Goal: Task Accomplishment & Management: Complete application form

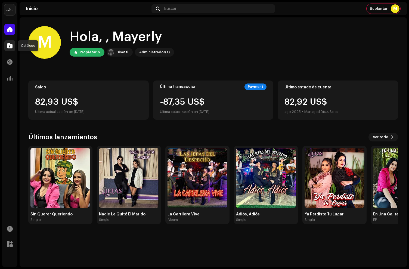
click at [10, 46] on span at bounding box center [9, 46] width 5 height 4
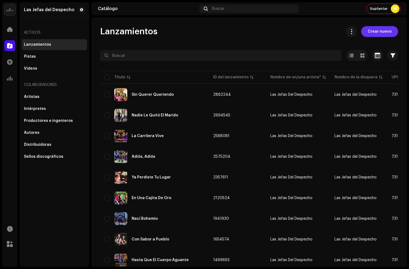
click at [375, 31] on span "Crear nuevo" at bounding box center [380, 31] width 24 height 11
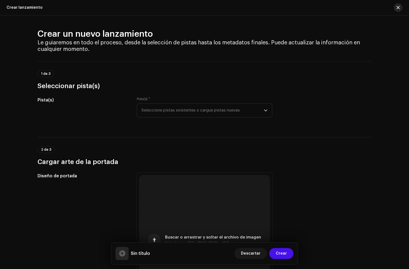
click at [397, 6] on span "button" at bounding box center [398, 7] width 3 height 4
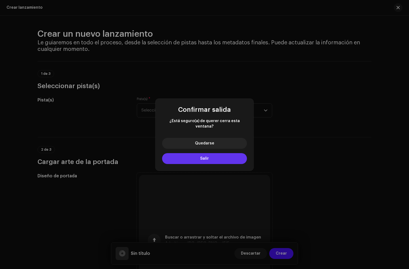
click at [197, 157] on button "Salir" at bounding box center [204, 158] width 85 height 11
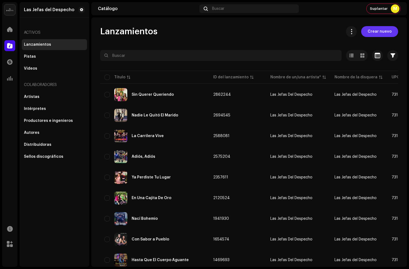
click at [371, 33] on span "Crear nuevo" at bounding box center [380, 31] width 24 height 11
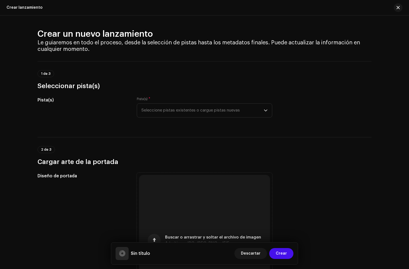
scroll to position [58, 0]
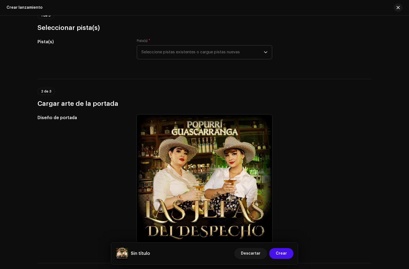
click at [205, 51] on span "Seleccione pistas existentes o cargue pistas nuevas" at bounding box center [202, 52] width 122 height 14
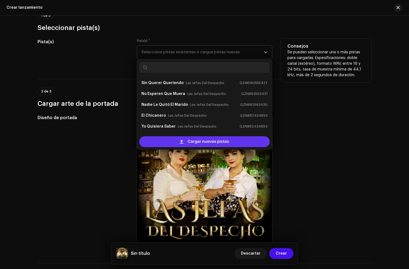
click at [177, 139] on div "Cargar nuevas pistas" at bounding box center [204, 141] width 131 height 11
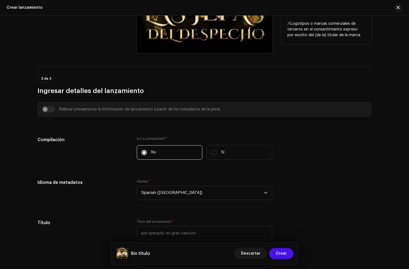
scroll to position [368, 0]
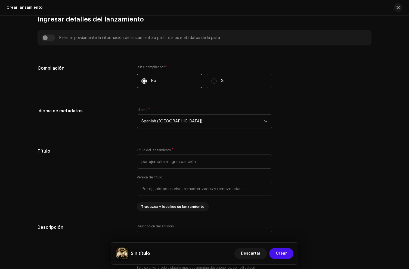
click at [151, 126] on span "Spanish ([GEOGRAPHIC_DATA])" at bounding box center [202, 122] width 122 height 14
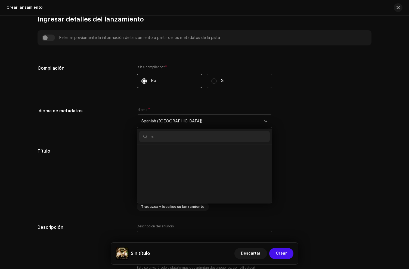
scroll to position [0, 0]
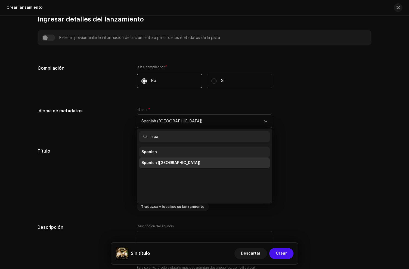
type input "spa"
click at [173, 152] on li "Spanish" at bounding box center [204, 152] width 131 height 11
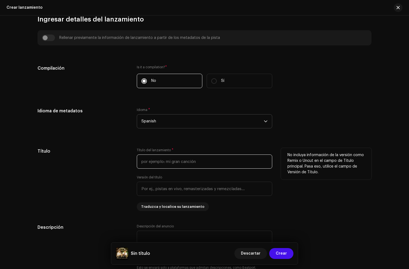
click at [171, 156] on input "text" at bounding box center [204, 162] width 135 height 14
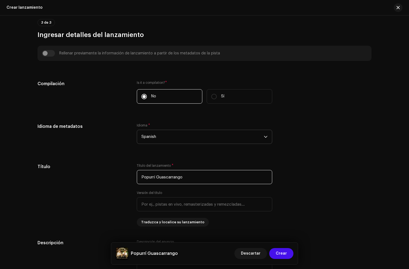
scroll to position [374, 0]
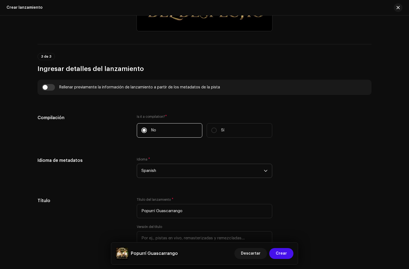
scroll to position [353, 0]
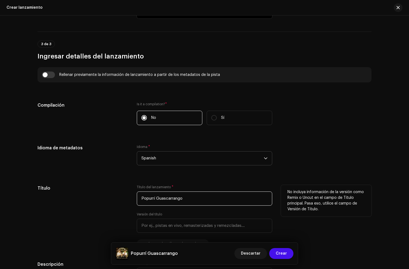
click at [202, 201] on input "Popurrí Guascarrango" at bounding box center [204, 199] width 135 height 14
type input "Popurrí Guascarranga"
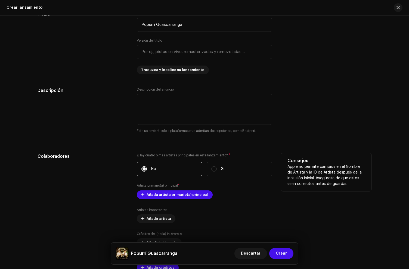
scroll to position [581, 0]
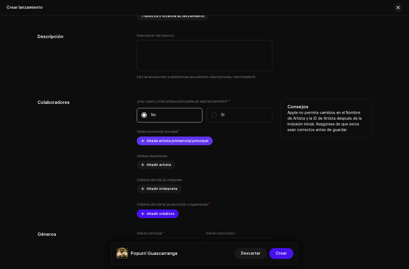
click at [150, 139] on span "Añada artista primario(a) principal" at bounding box center [178, 140] width 62 height 11
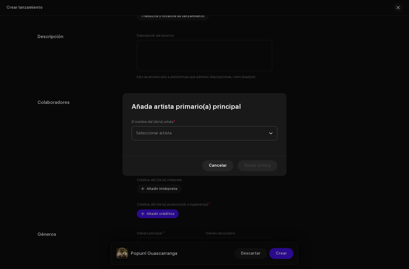
click at [151, 135] on span "Seleccionar artista" at bounding box center [153, 133] width 35 height 4
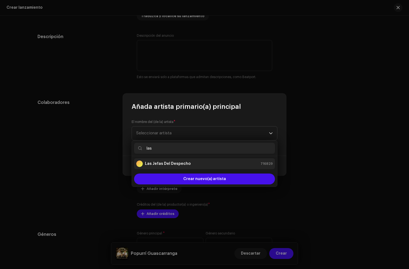
type input "las"
click at [158, 161] on strong "Las Jefas Del Despecho" at bounding box center [168, 163] width 46 height 5
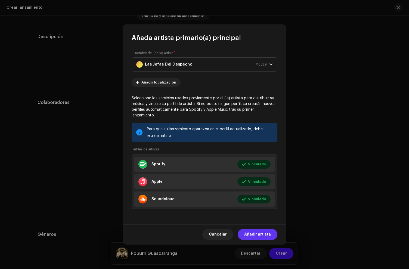
click at [265, 233] on span "Añadir artista" at bounding box center [257, 234] width 27 height 11
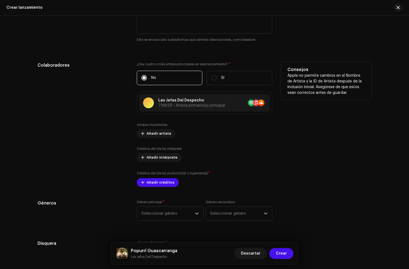
scroll to position [619, 0]
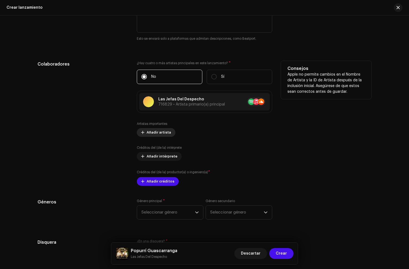
click at [153, 134] on span "Añadir artista" at bounding box center [159, 132] width 24 height 11
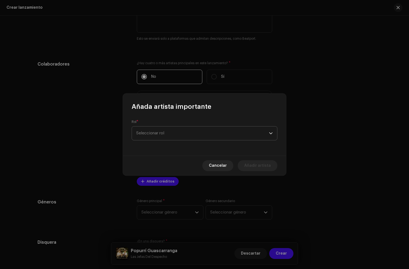
click at [150, 135] on span "Seleccionar rol" at bounding box center [202, 133] width 133 height 14
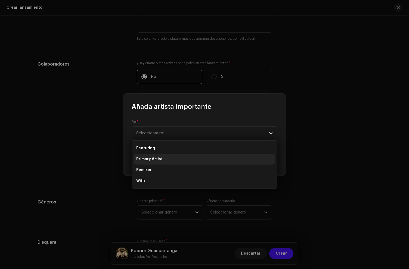
click at [156, 158] on span "Primary Artist" at bounding box center [149, 158] width 26 height 5
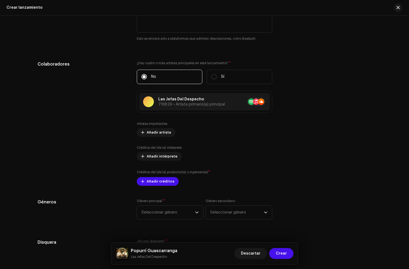
click at [104, 128] on div "Añada artista importante Rol * Primary Artist Nombre * Seleccionar artista Canc…" at bounding box center [204, 134] width 409 height 269
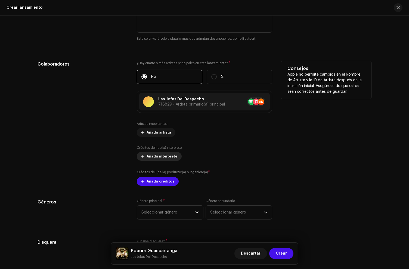
click at [147, 157] on span "Añadir intérprete" at bounding box center [162, 156] width 31 height 11
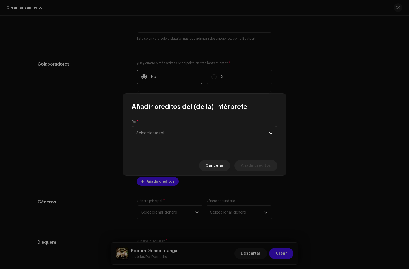
click at [158, 135] on span "Seleccionar rol" at bounding box center [202, 133] width 133 height 14
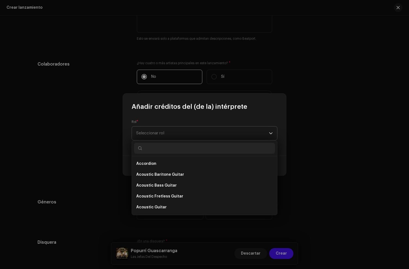
type input "s"
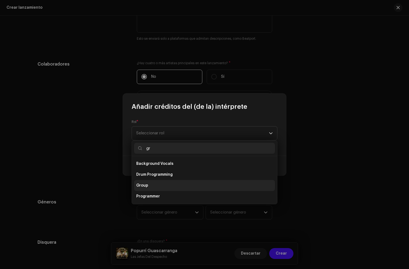
type input "gr"
click at [150, 184] on li "Group" at bounding box center [204, 185] width 141 height 11
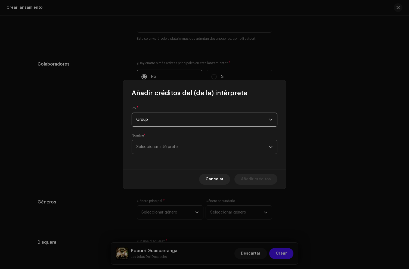
click at [158, 150] on span "Seleccionar intérprete" at bounding box center [202, 147] width 133 height 14
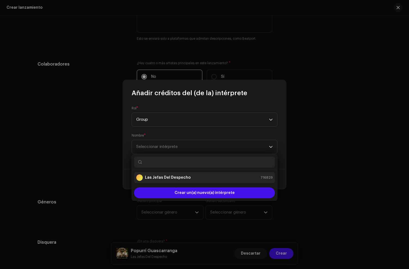
click at [158, 178] on strong "Las Jefas Del Despecho" at bounding box center [168, 177] width 46 height 5
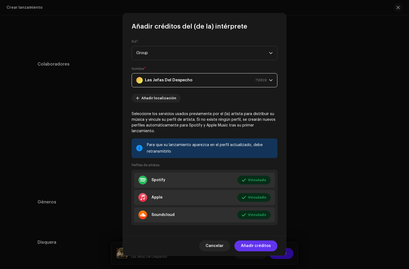
click at [258, 244] on span "Añadir créditos" at bounding box center [256, 245] width 30 height 11
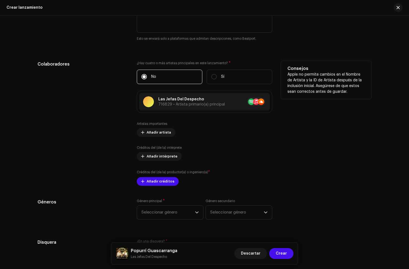
scroll to position [656, 0]
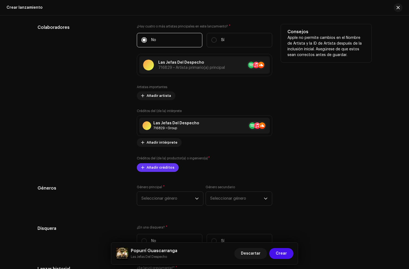
click at [152, 166] on span "Añadir créditos" at bounding box center [161, 167] width 28 height 11
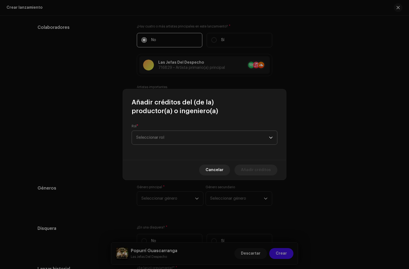
click at [155, 137] on span "Seleccionar rol" at bounding box center [202, 138] width 133 height 14
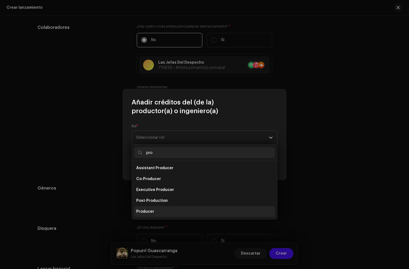
type input "pro"
drag, startPoint x: 149, startPoint y: 209, endPoint x: 150, endPoint y: 200, distance: 8.5
click at [149, 209] on li "Producer" at bounding box center [204, 211] width 141 height 11
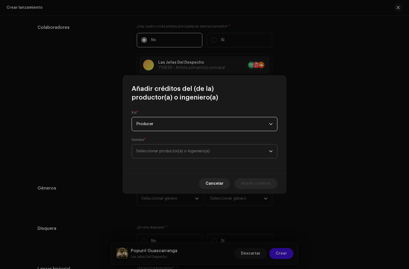
click at [148, 153] on span "Seleccionar productor(a) o ingeniero(a)" at bounding box center [172, 151] width 73 height 4
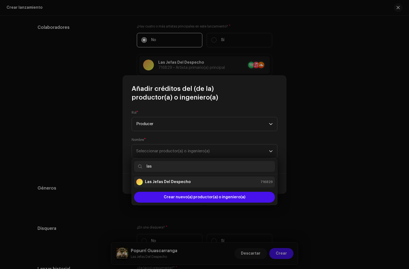
type input "las"
click at [169, 184] on strong "Las Jefas Del Despecho" at bounding box center [168, 181] width 46 height 5
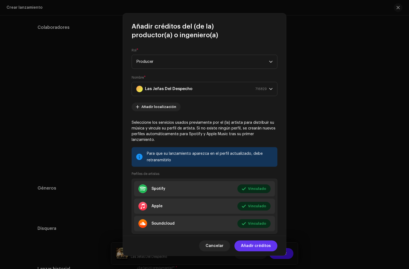
click at [261, 246] on span "Añadir créditos" at bounding box center [256, 245] width 30 height 11
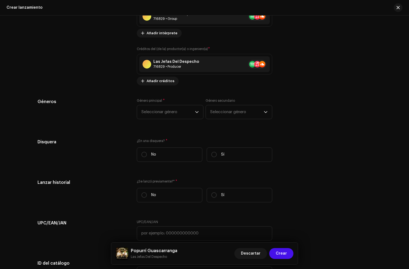
scroll to position [765, 0]
click at [154, 114] on span "Seleccionar género" at bounding box center [168, 112] width 54 height 14
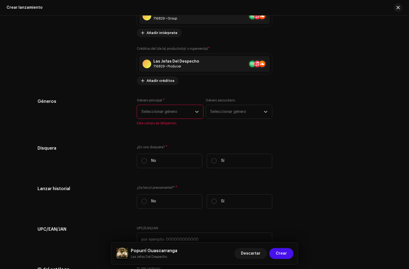
click at [161, 122] on span "Este campo es obligatorio." at bounding box center [170, 123] width 67 height 4
click at [162, 112] on span "Seleccionar género" at bounding box center [168, 112] width 54 height 14
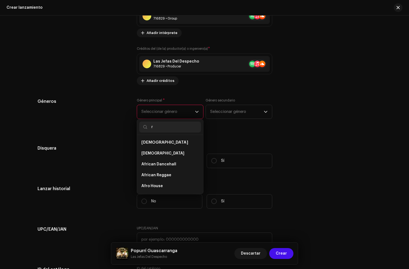
scroll to position [766, 0]
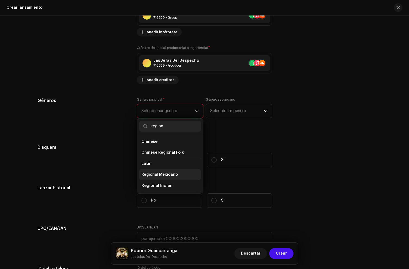
type input "region"
click at [158, 175] on span "Regional Mexicano" at bounding box center [159, 174] width 36 height 5
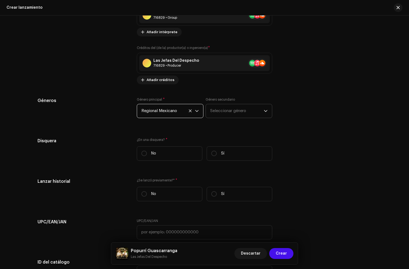
click at [222, 107] on span "Seleccionar género" at bounding box center [237, 111] width 54 height 14
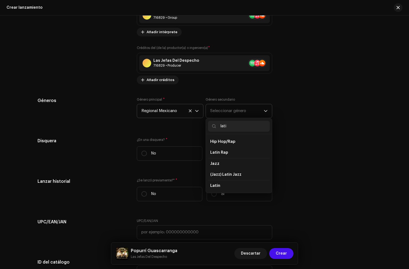
type input "latin"
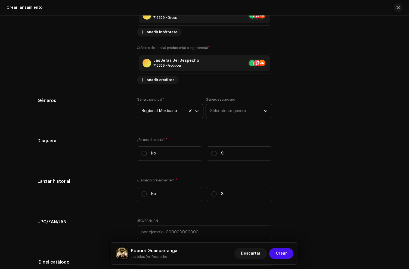
scroll to position [775, 0]
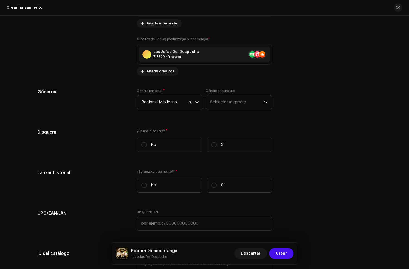
click at [226, 97] on span "Seleccionar género" at bounding box center [237, 102] width 54 height 14
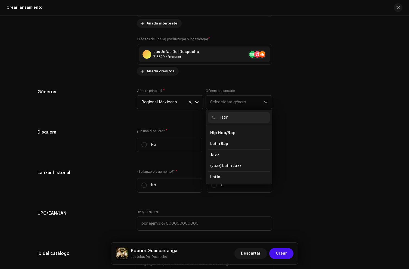
type input "latin"
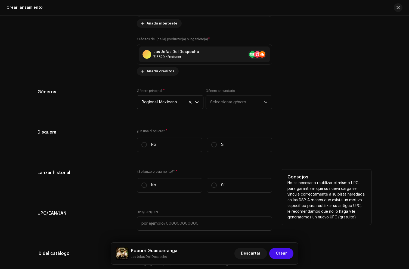
scroll to position [792, 0]
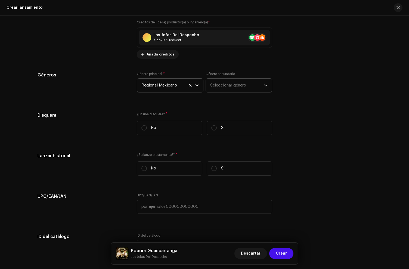
click at [220, 84] on span "Seleccionar género" at bounding box center [237, 86] width 54 height 14
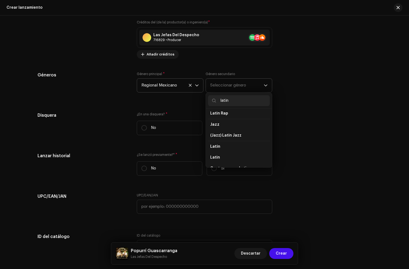
scroll to position [16, 0]
type input "latin"
click at [217, 154] on span "Latin" at bounding box center [215, 155] width 10 height 5
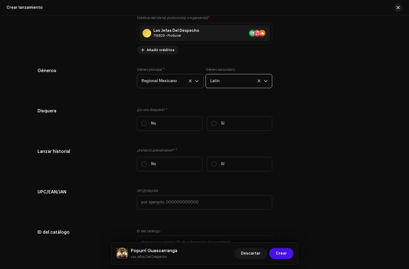
scroll to position [827, 0]
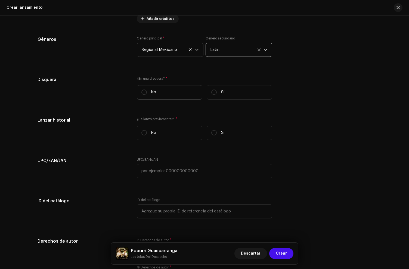
drag, startPoint x: 181, startPoint y: 93, endPoint x: 184, endPoint y: 94, distance: 3.1
click at [182, 94] on label "No" at bounding box center [170, 92] width 66 height 14
click at [147, 94] on input "No" at bounding box center [143, 91] width 5 height 5
radio input "true"
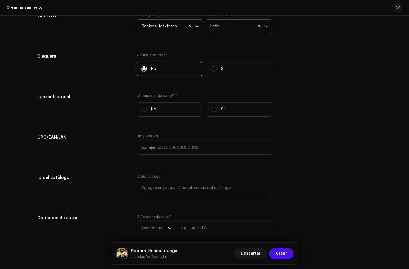
scroll to position [853, 0]
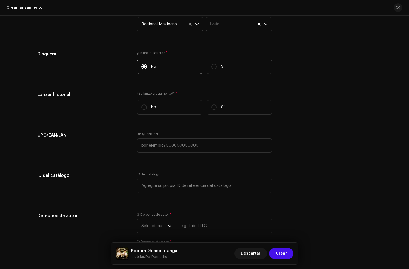
click at [231, 69] on label "Sí" at bounding box center [240, 67] width 66 height 14
click at [217, 69] on input "Sí" at bounding box center [213, 66] width 5 height 5
radio input "true"
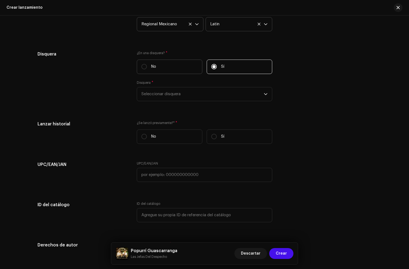
click at [174, 68] on label "No" at bounding box center [170, 67] width 66 height 14
click at [147, 68] on input "No" at bounding box center [143, 66] width 5 height 5
radio input "true"
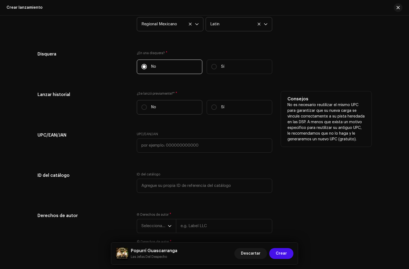
click at [162, 110] on label "No" at bounding box center [170, 107] width 66 height 14
click at [147, 110] on input "No" at bounding box center [143, 106] width 5 height 5
radio input "true"
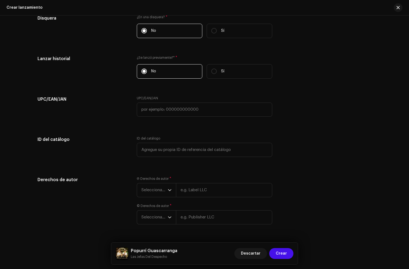
scroll to position [905, 0]
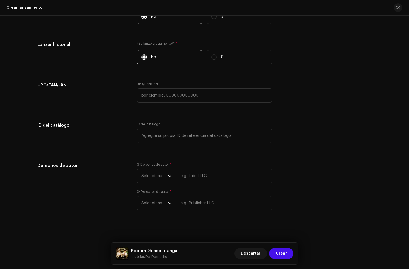
click at [162, 179] on span "Seleccionar año" at bounding box center [154, 177] width 26 height 14
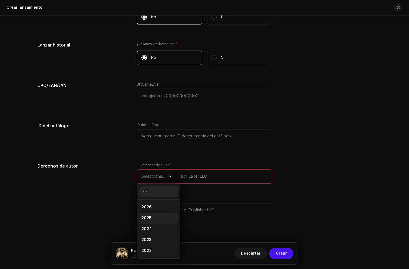
click at [151, 221] on li "2025" at bounding box center [158, 218] width 39 height 11
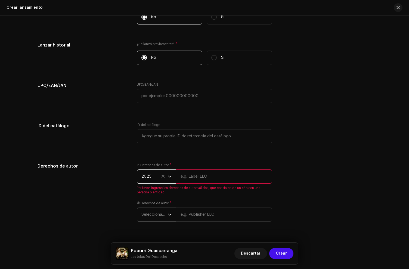
click at [151, 219] on span "Seleccionar año" at bounding box center [154, 215] width 26 height 14
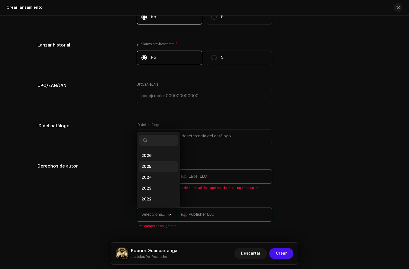
click at [149, 166] on span "2025" at bounding box center [146, 166] width 10 height 5
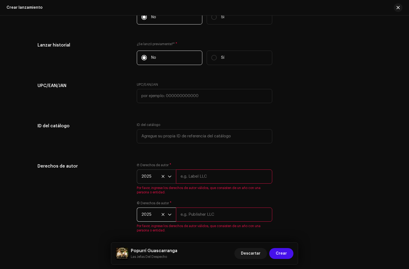
click at [192, 171] on input "text" at bounding box center [224, 176] width 96 height 14
click at [194, 180] on input "text" at bounding box center [224, 176] width 96 height 14
click at [246, 182] on input "Las Jefas [PERSON_NAME]," at bounding box center [224, 176] width 96 height 14
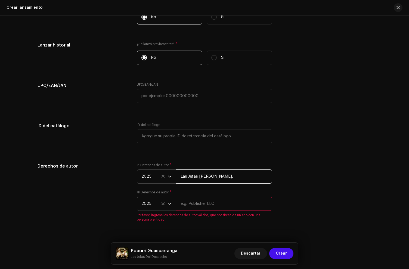
paste input "under exclusive license to Disetti Music LLC"
click at [225, 178] on input "Las Jefas Del Despecha, under exclusive license to [PERSON_NAME] Music LLC" at bounding box center [224, 176] width 96 height 14
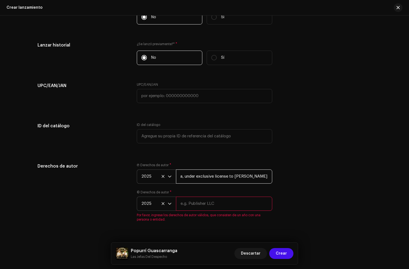
click at [225, 178] on input "Las Jefas Del Despecha, under exclusive license to [PERSON_NAME] Music LLC" at bounding box center [224, 176] width 96 height 14
type input "Las Jefas Del Despecha, under exclusive license to [PERSON_NAME] Music LLC"
click at [188, 204] on input "text" at bounding box center [224, 204] width 96 height 14
paste input "Las Jefas Del Despecha, under exclusive license to [PERSON_NAME] Music LLC"
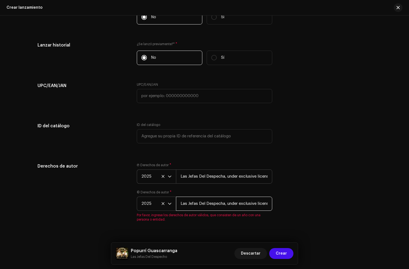
scroll to position [0, 43]
type input "Las Jefas Del Despecha, under exclusive license to [PERSON_NAME] Music LLC"
click at [197, 166] on div "Ⓟ Derechos de autor * 2025 Las Jefas [PERSON_NAME], under exclusive license to …" at bounding box center [204, 173] width 135 height 21
click at [223, 180] on input "Las Jefas Del Despecha, under exclusive license to [PERSON_NAME] Music LLC" at bounding box center [224, 176] width 96 height 14
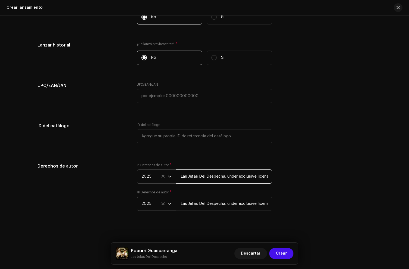
click at [224, 179] on input "Las Jefas Del Despecha, under exclusive license to [PERSON_NAME] Music LLC" at bounding box center [224, 176] width 96 height 14
click at [223, 180] on input "Las Jefas Del Despecha, under exclusive license to [PERSON_NAME] Music LLC" at bounding box center [224, 176] width 96 height 14
type input "Las Jefas Del Despecho, under exclusive license to [PERSON_NAME] Music LLC"
click at [224, 207] on input "Las Jefas Del Despecha, under exclusive license to [PERSON_NAME] Music LLC" at bounding box center [224, 204] width 96 height 14
type input "Las Jefas Del Despecho, under exclusive license to [PERSON_NAME] Music LLC"
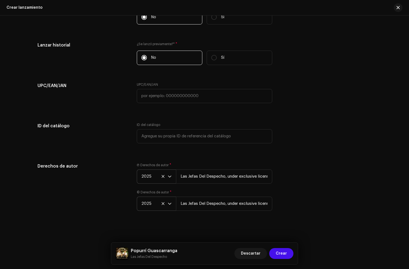
click at [222, 190] on div "Ⓟ Derechos de autor * 2025 Las Jefas [PERSON_NAME], under exclusive license to …" at bounding box center [204, 190] width 135 height 54
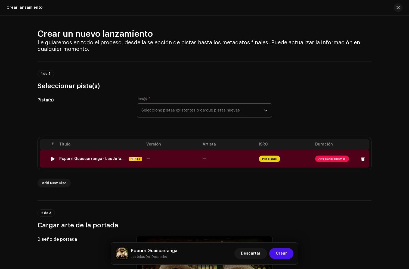
click at [123, 152] on td "Popurrí Guascarranga - Las Jefas del Despecho.wav Hi-Res" at bounding box center [100, 158] width 87 height 17
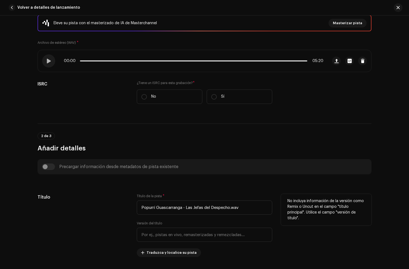
scroll to position [145, 0]
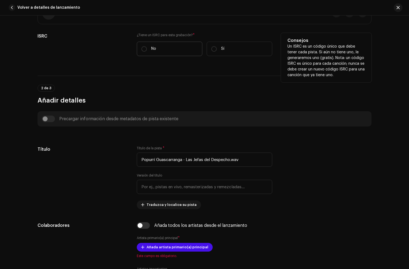
click at [178, 45] on label "No" at bounding box center [170, 49] width 66 height 14
click at [147, 46] on input "No" at bounding box center [143, 48] width 5 height 5
radio input "true"
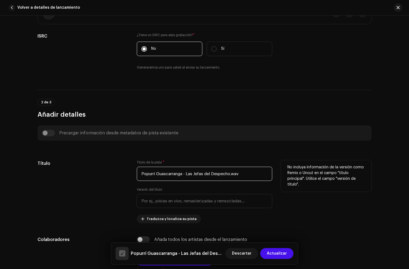
drag, startPoint x: 181, startPoint y: 174, endPoint x: 367, endPoint y: 196, distance: 187.0
click at [367, 196] on div "Título Título de la pista * Popurrí Guascarranga - Las Jefas del Despecho.wav …" at bounding box center [205, 191] width 334 height 63
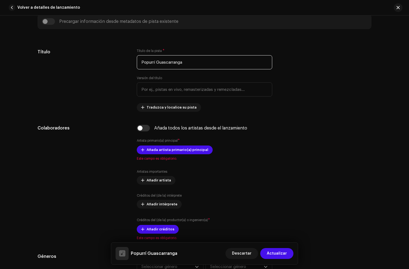
scroll to position [260, 0]
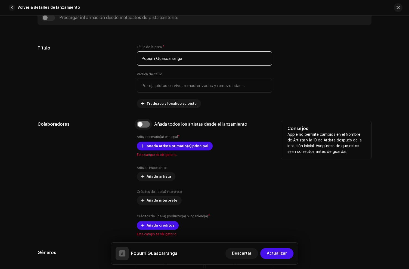
type input "Popurrí Guascarranga"
drag, startPoint x: 144, startPoint y: 123, endPoint x: 169, endPoint y: 140, distance: 30.0
click at [145, 124] on input "checkbox" at bounding box center [143, 124] width 13 height 7
checkbox input "true"
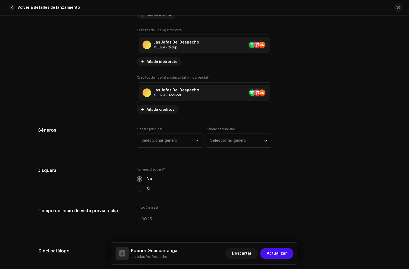
scroll to position [444, 0]
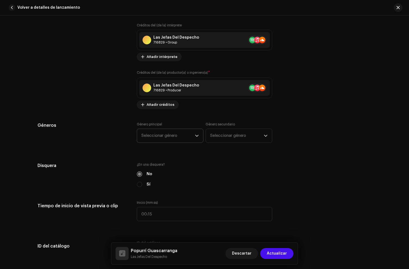
click at [159, 136] on span "Seleccionar género" at bounding box center [168, 136] width 54 height 14
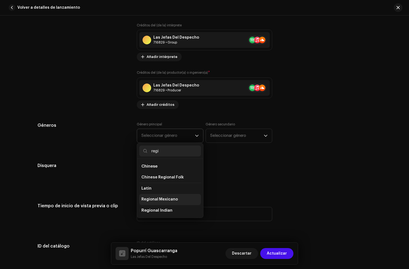
type input "regi"
drag, startPoint x: 164, startPoint y: 203, endPoint x: 166, endPoint y: 199, distance: 4.3
click at [164, 203] on li "Regional Mexicano" at bounding box center [170, 199] width 62 height 11
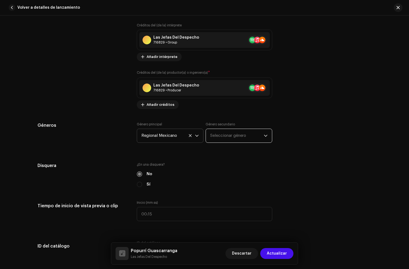
click at [226, 143] on span "Seleccionar género" at bounding box center [237, 136] width 54 height 14
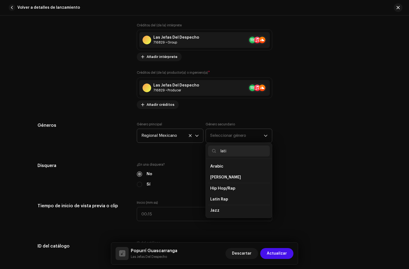
type input "latin"
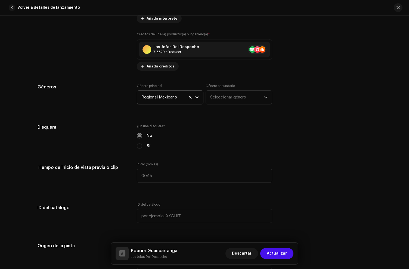
scroll to position [484, 0]
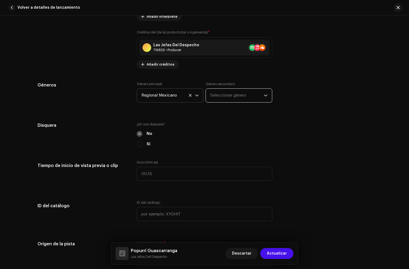
click at [221, 90] on span "Seleccionar género" at bounding box center [237, 96] width 54 height 14
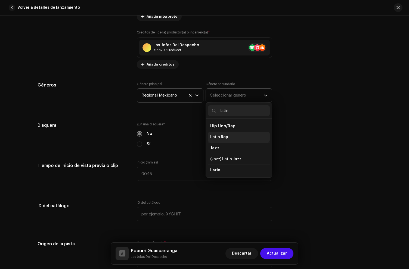
scroll to position [14, 0]
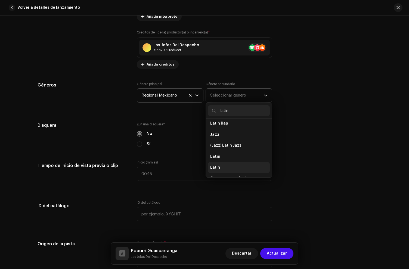
type input "latin"
click at [214, 168] on span "Latin" at bounding box center [215, 167] width 10 height 5
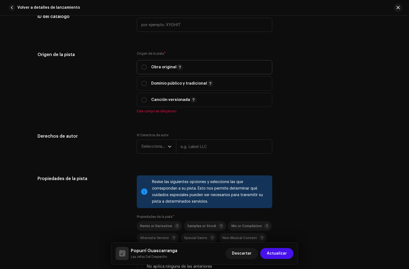
scroll to position [674, 0]
click at [155, 69] on p "Obra original" at bounding box center [167, 67] width 32 height 7
radio input "true"
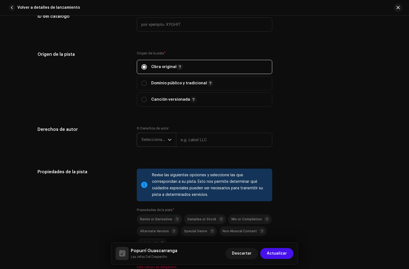
drag, startPoint x: 159, startPoint y: 136, endPoint x: 158, endPoint y: 141, distance: 4.9
click at [159, 139] on span "Seleccionar año" at bounding box center [154, 140] width 26 height 14
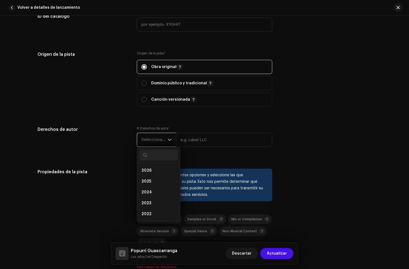
click at [158, 141] on span "Seleccionar año" at bounding box center [154, 140] width 26 height 14
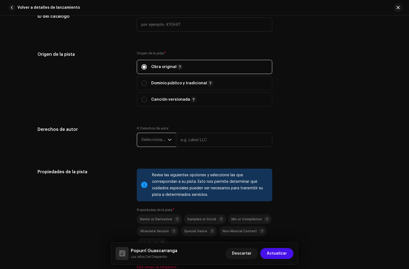
click at [159, 141] on span "Seleccionar año" at bounding box center [154, 140] width 26 height 14
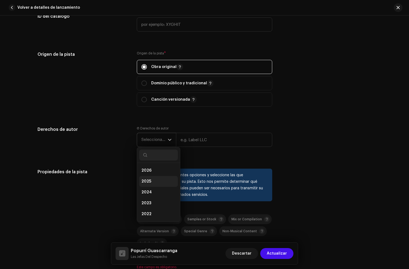
drag, startPoint x: 150, startPoint y: 181, endPoint x: 157, endPoint y: 176, distance: 8.4
click at [150, 181] on li "2025" at bounding box center [158, 181] width 39 height 11
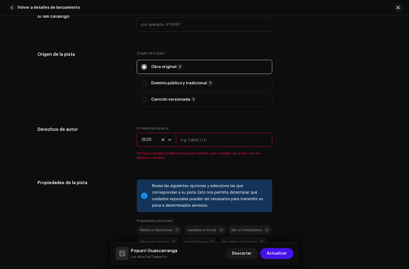
click at [193, 141] on input "text" at bounding box center [224, 140] width 96 height 14
paste input "Las Jefas Del Despecha, under exclusive license to [PERSON_NAME] Music LLC"
drag, startPoint x: 182, startPoint y: 141, endPoint x: 441, endPoint y: 149, distance: 259.4
click at [409, 149] on html "Las Jefas del Despecho Inicio Catálogo Transacciones Estadísticas Recursos Merc…" at bounding box center [204, 134] width 409 height 269
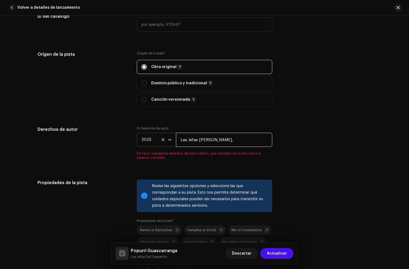
scroll to position [0, 0]
type input "Las Jefas Del Despecha"
drag, startPoint x: 336, startPoint y: 146, endPoint x: 206, endPoint y: 155, distance: 130.6
click at [336, 147] on div "Derechos de autor Ⓟ Derechos de autor 2025 Las [PERSON_NAME] Por favor, ingrese…" at bounding box center [205, 146] width 334 height 40
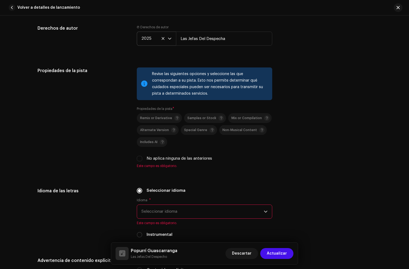
scroll to position [775, 0]
click at [140, 158] on input "No aplica ninguna de las anteriores" at bounding box center [139, 158] width 5 height 5
checkbox input "true"
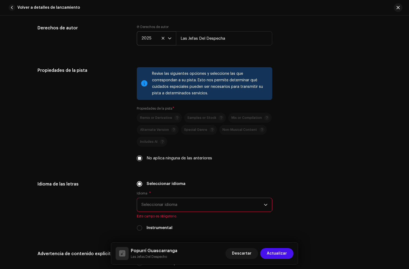
click at [172, 210] on span "Seleccionar idioma" at bounding box center [202, 205] width 122 height 14
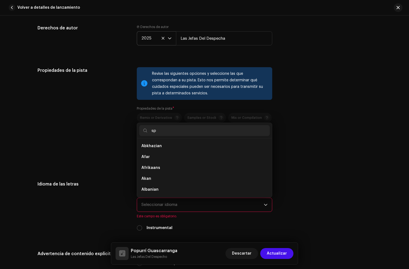
scroll to position [0, 0]
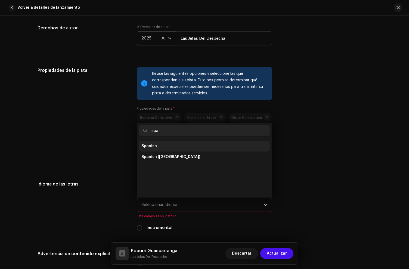
type input "spa"
click at [162, 144] on li "Spanish" at bounding box center [204, 146] width 131 height 11
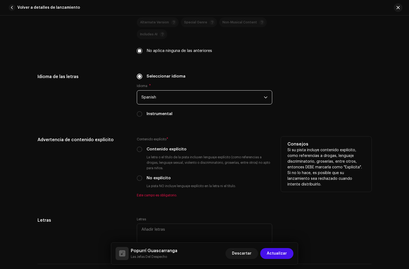
scroll to position [884, 0]
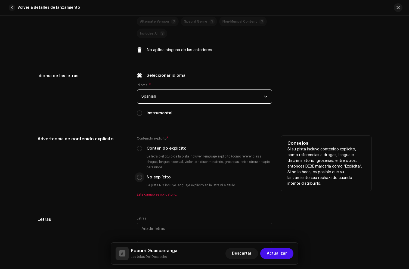
click at [138, 178] on input "No explícito" at bounding box center [139, 177] width 5 height 5
radio input "true"
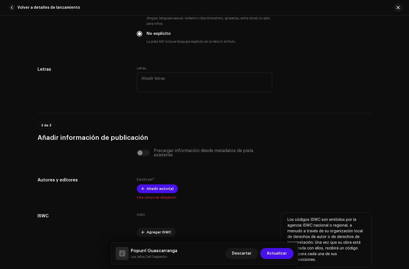
scroll to position [1048, 0]
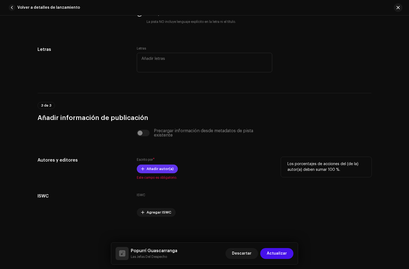
click at [153, 167] on span "Añadir autor(a)" at bounding box center [160, 168] width 27 height 11
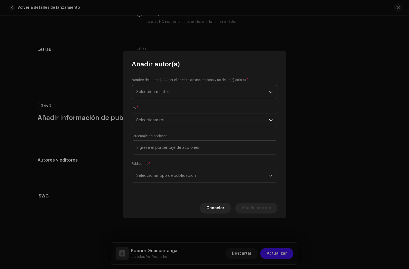
click at [156, 92] on span "Seleccionar autor" at bounding box center [152, 92] width 33 height 4
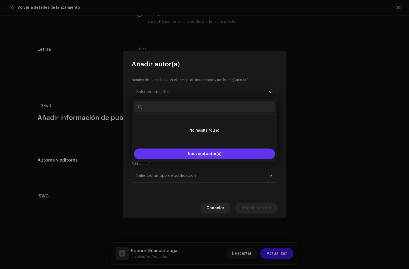
click at [180, 155] on button "Nuevo(a) autor(a)" at bounding box center [204, 154] width 141 height 11
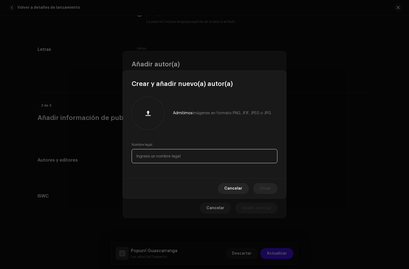
click at [172, 160] on input "text" at bounding box center [205, 156] width 146 height 14
paste input "[PERSON_NAME]"
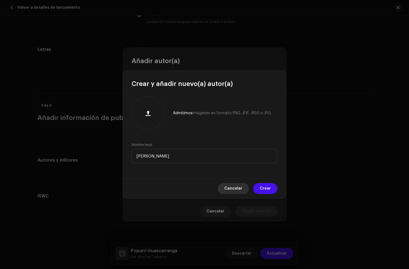
type input "[PERSON_NAME]"
drag, startPoint x: 240, startPoint y: 186, endPoint x: 212, endPoint y: 164, distance: 35.2
click at [240, 187] on span "Cancelar" at bounding box center [233, 188] width 18 height 11
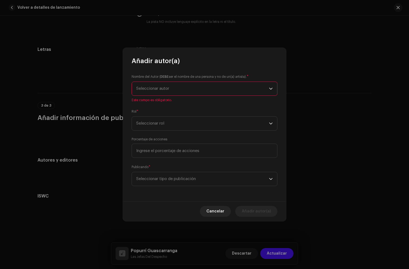
click at [162, 90] on span "Seleccionar autor" at bounding box center [152, 89] width 33 height 4
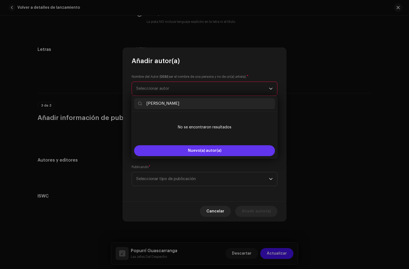
type input "[PERSON_NAME]"
click at [186, 153] on button "Nuevo(a) autor(a)" at bounding box center [204, 150] width 141 height 11
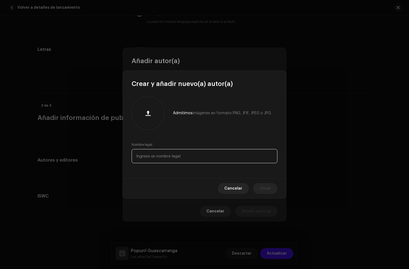
drag, startPoint x: 153, startPoint y: 149, endPoint x: 154, endPoint y: 154, distance: 4.4
click at [153, 151] on input "text" at bounding box center [205, 156] width 146 height 14
click at [154, 154] on input "text" at bounding box center [205, 156] width 146 height 14
paste input "[PERSON_NAME]"
type input "[PERSON_NAME]"
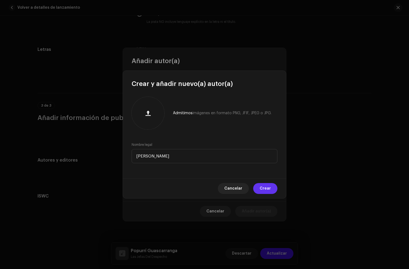
click at [268, 188] on span "Crear" at bounding box center [265, 188] width 11 height 11
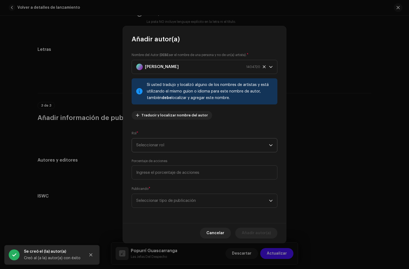
click at [162, 147] on span "Seleccionar rol" at bounding box center [202, 145] width 133 height 14
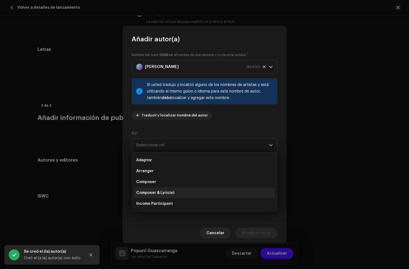
drag, startPoint x: 163, startPoint y: 192, endPoint x: 166, endPoint y: 183, distance: 9.4
click at [163, 192] on span "Composer & Lyricist" at bounding box center [155, 192] width 38 height 5
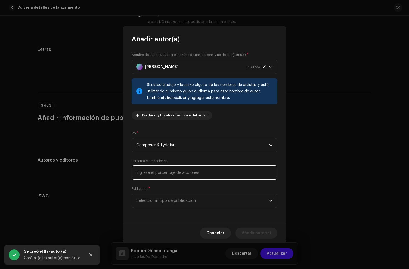
click at [165, 174] on input at bounding box center [205, 172] width 146 height 14
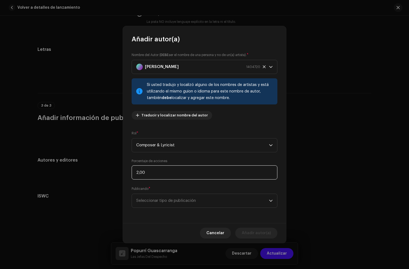
type input "25,00"
click at [178, 203] on span "Seleccionar tipo de publicación" at bounding box center [202, 201] width 133 height 14
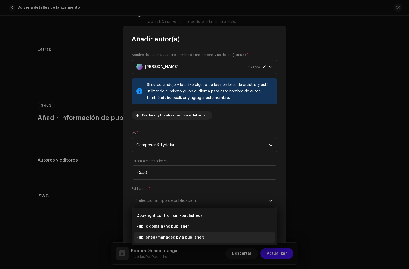
drag, startPoint x: 177, startPoint y: 215, endPoint x: 244, endPoint y: 234, distance: 69.2
click at [179, 216] on span "Copyright control (self-published)" at bounding box center [168, 215] width 65 height 5
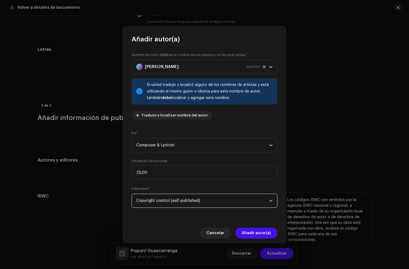
click at [260, 237] on span "Añadir autor(a)" at bounding box center [256, 233] width 29 height 11
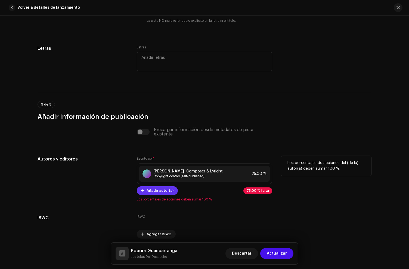
click at [154, 194] on span "Añadir autor(a)" at bounding box center [160, 190] width 27 height 11
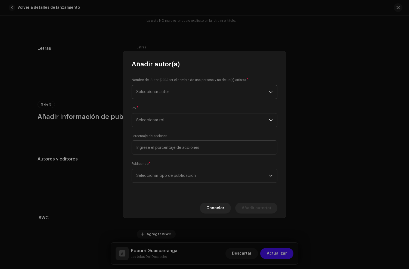
click at [173, 92] on span "Seleccionar autor" at bounding box center [202, 92] width 133 height 14
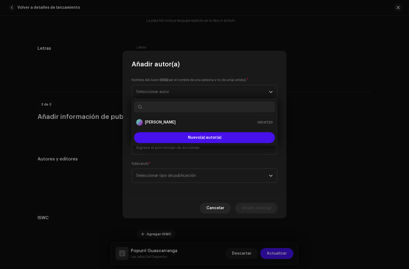
click at [152, 106] on input "text" at bounding box center [204, 106] width 141 height 11
paste input "[PERSON_NAME]"
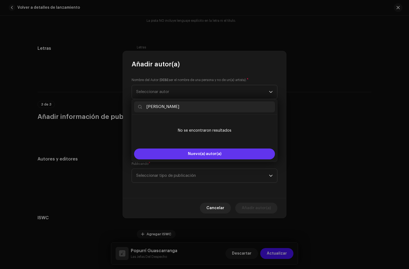
type input "[PERSON_NAME]"
click at [184, 155] on button "Nuevo(a) autor(a)" at bounding box center [204, 154] width 141 height 11
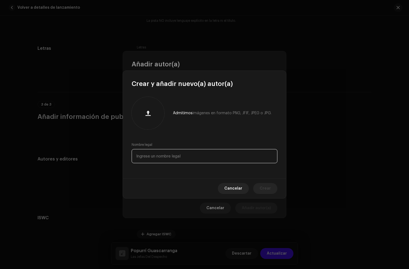
click at [154, 159] on input "text" at bounding box center [205, 156] width 146 height 14
paste input "[PERSON_NAME]"
type input "[PERSON_NAME]"
click at [270, 188] on span "Crear" at bounding box center [265, 188] width 11 height 11
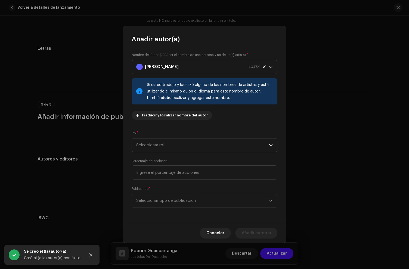
click at [166, 144] on span "Seleccionar rol" at bounding box center [202, 145] width 133 height 14
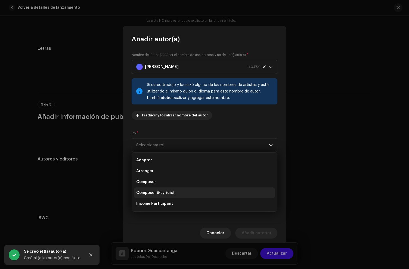
drag, startPoint x: 167, startPoint y: 192, endPoint x: 172, endPoint y: 181, distance: 12.0
click at [167, 192] on span "Composer & Lyricist" at bounding box center [155, 192] width 38 height 5
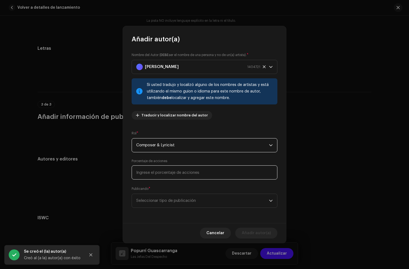
click at [171, 175] on input at bounding box center [205, 172] width 146 height 14
type input "25,00"
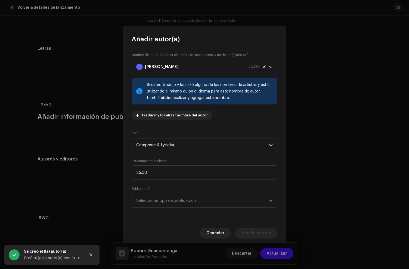
click at [186, 204] on span "Seleccionar tipo de publicación" at bounding box center [202, 201] width 133 height 14
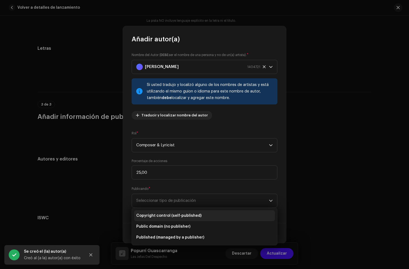
click at [179, 217] on span "Copyright control (self-published)" at bounding box center [168, 215] width 65 height 5
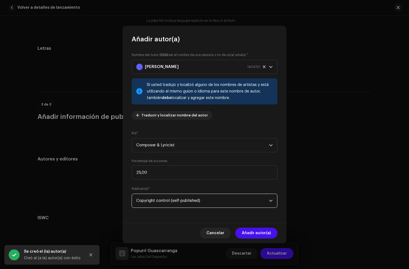
drag, startPoint x: 262, startPoint y: 231, endPoint x: 259, endPoint y: 228, distance: 4.6
click at [262, 231] on span "Añadir autor(a)" at bounding box center [256, 233] width 29 height 11
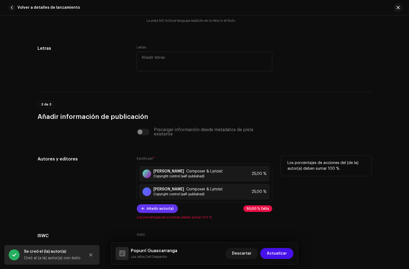
click at [155, 207] on span "Añadir autor(a)" at bounding box center [160, 208] width 27 height 11
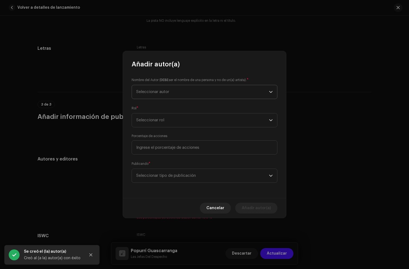
click at [168, 94] on span "Seleccionar autor" at bounding box center [152, 92] width 33 height 4
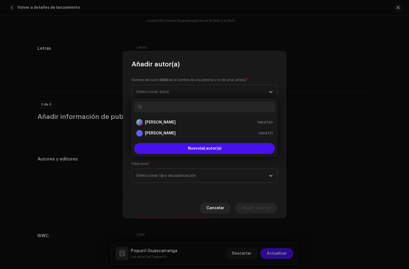
paste input "[PERSON_NAME] de [DEMOGRAPHIC_DATA][PERSON_NAME]"
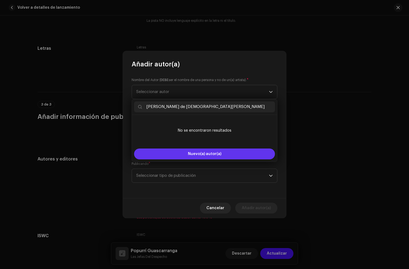
type input "[PERSON_NAME] de [DEMOGRAPHIC_DATA][PERSON_NAME]"
click at [174, 152] on button "Nuevo(a) autor(a)" at bounding box center [204, 154] width 141 height 11
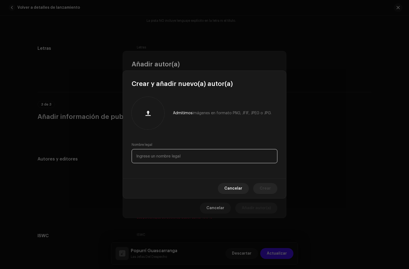
click at [151, 161] on input "text" at bounding box center [205, 156] width 146 height 14
click at [151, 159] on input "text" at bounding box center [205, 156] width 146 height 14
paste input "[PERSON_NAME] de [DEMOGRAPHIC_DATA][PERSON_NAME]"
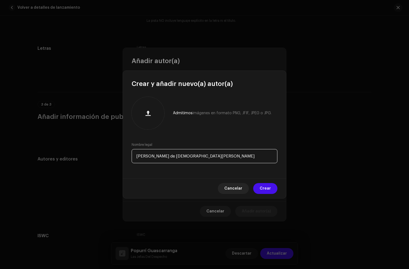
click at [151, 157] on input "[PERSON_NAME] de [DEMOGRAPHIC_DATA][PERSON_NAME]" at bounding box center [205, 156] width 146 height 14
type input "[PERSON_NAME] de [DEMOGRAPHIC_DATA][PERSON_NAME]"
click at [268, 190] on span "Crear" at bounding box center [265, 188] width 11 height 11
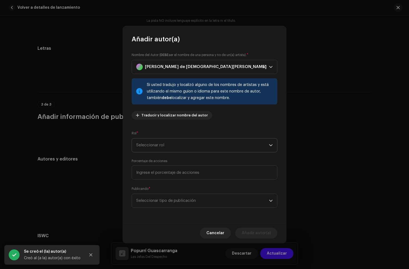
click at [150, 144] on span "Seleccionar rol" at bounding box center [202, 145] width 133 height 14
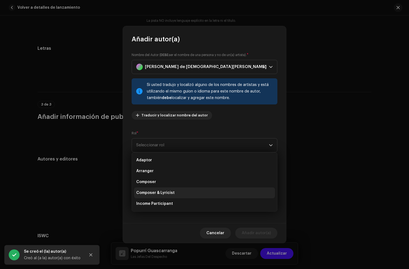
drag, startPoint x: 160, startPoint y: 190, endPoint x: 162, endPoint y: 188, distance: 2.9
click at [160, 190] on span "Composer & Lyricist" at bounding box center [155, 192] width 38 height 5
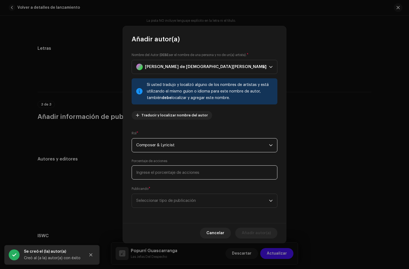
click at [165, 168] on input at bounding box center [205, 172] width 146 height 14
click at [157, 175] on input at bounding box center [205, 172] width 146 height 14
type input "25,00"
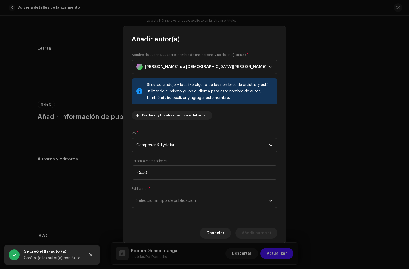
click at [162, 196] on span "Seleccionar tipo de publicación" at bounding box center [202, 201] width 133 height 14
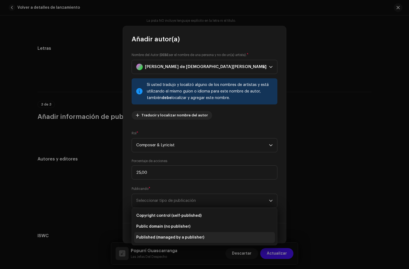
drag, startPoint x: 163, startPoint y: 212, endPoint x: 232, endPoint y: 232, distance: 71.0
click at [163, 212] on li "Copyright control (self-published)" at bounding box center [204, 215] width 141 height 11
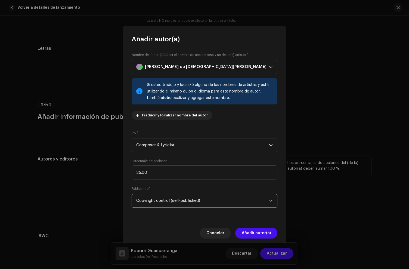
drag, startPoint x: 250, startPoint y: 236, endPoint x: 244, endPoint y: 230, distance: 8.3
click at [250, 236] on span "Añadir autor(a)" at bounding box center [256, 233] width 29 height 11
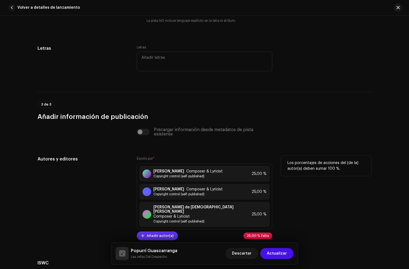
click at [156, 233] on span "Añadir autor(a)" at bounding box center [160, 235] width 27 height 11
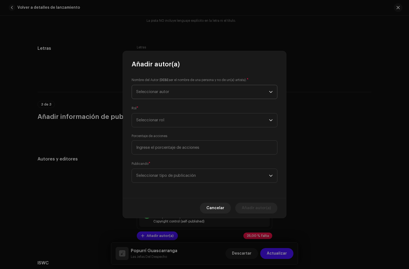
click at [162, 90] on span "Seleccionar autor" at bounding box center [152, 92] width 33 height 4
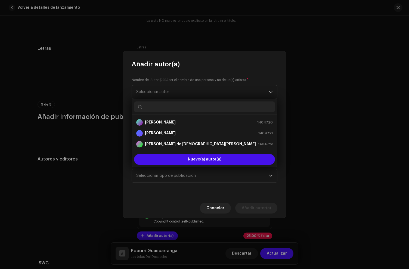
paste input "[PERSON_NAME] de [DEMOGRAPHIC_DATA][PERSON_NAME]"
type input "[PERSON_NAME] de [DEMOGRAPHIC_DATA][PERSON_NAME]"
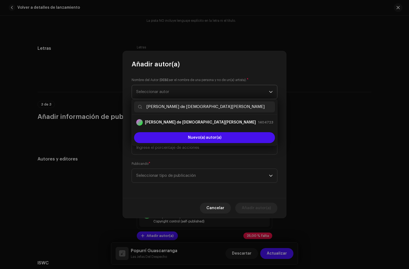
drag, startPoint x: 209, startPoint y: 108, endPoint x: 137, endPoint y: 95, distance: 72.6
click at [137, 95] on body "Las Jefas del Despecho Inicio Catálogo Transacciones Estadísticas Recursos Merc…" at bounding box center [204, 134] width 409 height 269
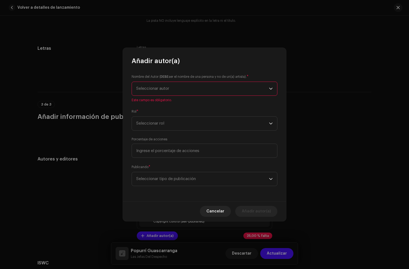
click at [169, 90] on span "Seleccionar autor" at bounding box center [152, 89] width 33 height 4
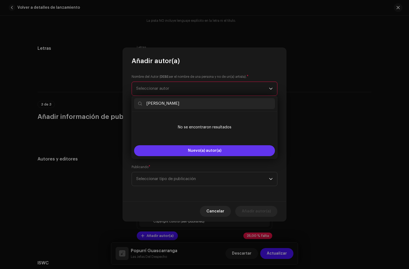
type input "[PERSON_NAME]"
click at [181, 150] on button "Nuevo(a) autor(a)" at bounding box center [204, 150] width 141 height 11
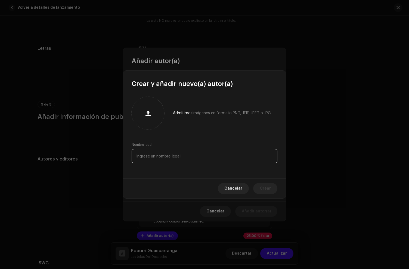
click at [155, 154] on input "text" at bounding box center [205, 156] width 146 height 14
paste input "[PERSON_NAME]"
type input "[PERSON_NAME]"
click at [269, 186] on span "Crear" at bounding box center [265, 188] width 11 height 11
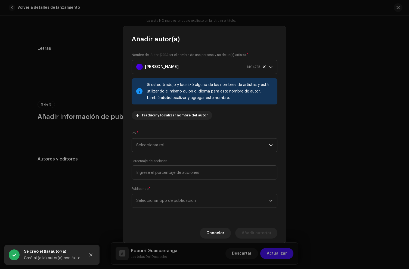
click at [157, 146] on span "Seleccionar rol" at bounding box center [202, 145] width 133 height 14
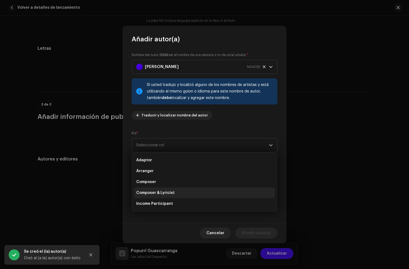
drag, startPoint x: 160, startPoint y: 192, endPoint x: 164, endPoint y: 188, distance: 5.2
click at [160, 192] on span "Composer & Lyricist" at bounding box center [155, 192] width 38 height 5
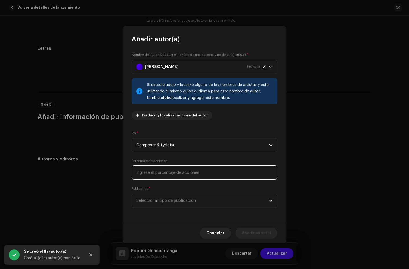
click at [165, 177] on input at bounding box center [205, 172] width 146 height 14
type input "25,00"
drag, startPoint x: 167, startPoint y: 199, endPoint x: 171, endPoint y: 206, distance: 8.5
click at [167, 199] on span "Seleccionar tipo de publicación" at bounding box center [202, 201] width 133 height 14
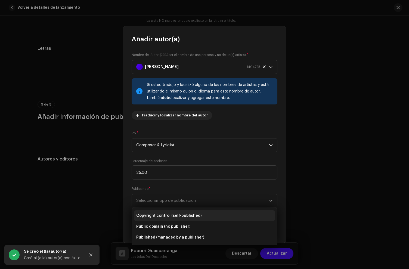
click at [181, 216] on span "Copyright control (self-published)" at bounding box center [168, 215] width 65 height 5
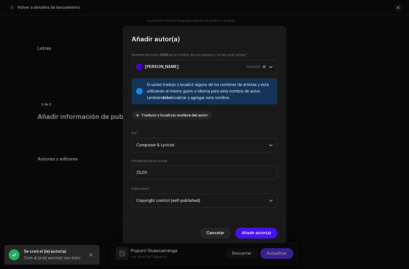
drag, startPoint x: 265, startPoint y: 236, endPoint x: 278, endPoint y: 249, distance: 18.5
click at [266, 237] on span "Añadir autor(a)" at bounding box center [256, 233] width 29 height 11
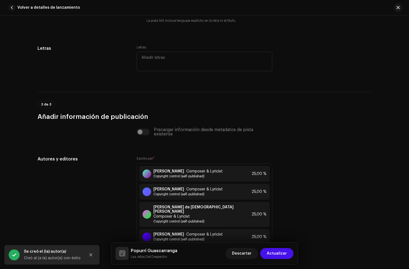
drag, startPoint x: 279, startPoint y: 252, endPoint x: 278, endPoint y: 237, distance: 14.7
click at [279, 251] on span "Actualizar" at bounding box center [277, 253] width 20 height 11
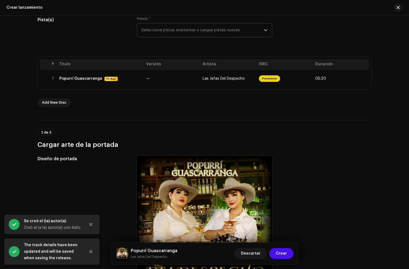
scroll to position [162, 0]
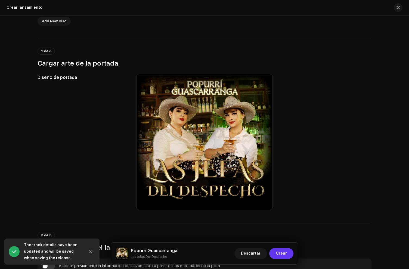
click at [286, 255] on span "Crear" at bounding box center [281, 253] width 11 height 11
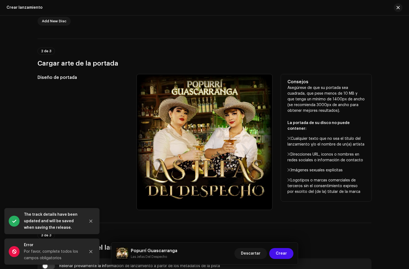
scroll to position [363, 0]
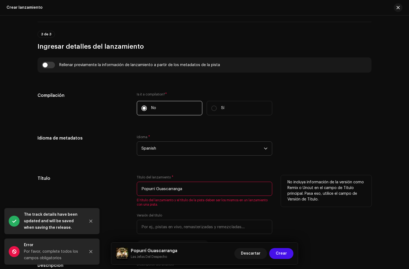
drag, startPoint x: 194, startPoint y: 191, endPoint x: 114, endPoint y: 183, distance: 80.4
click at [114, 183] on div "Título Título del lanzamiento * Popurrí Guascarranga El título del lanzamiento …" at bounding box center [205, 212] width 334 height 74
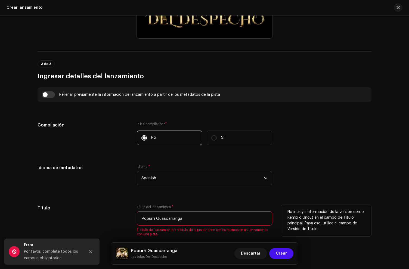
scroll to position [334, 0]
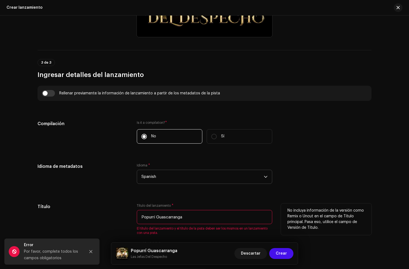
click at [187, 221] on input "Popurrí Guascarranga" at bounding box center [204, 217] width 135 height 14
click at [169, 218] on input "Popurrí Guascarranga" at bounding box center [204, 217] width 135 height 14
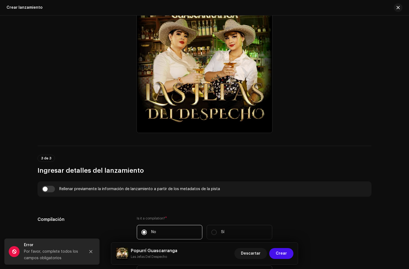
scroll to position [393, 0]
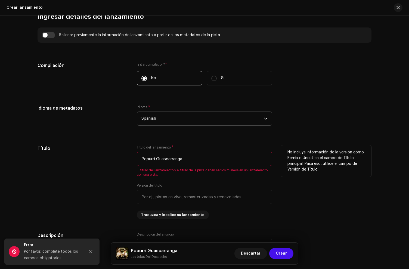
click at [184, 161] on input "Popurrí Guascarranga" at bounding box center [204, 159] width 135 height 14
drag, startPoint x: 187, startPoint y: 160, endPoint x: 131, endPoint y: 156, distance: 56.8
click at [131, 156] on div "Título Título del lanzamiento * Popurrí Guascarranga El título del lanzamiento …" at bounding box center [205, 182] width 334 height 74
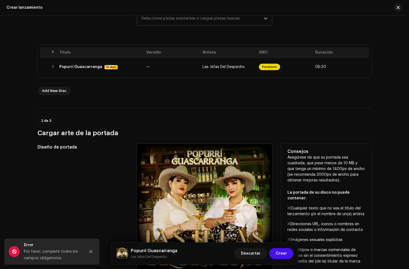
scroll to position [96, 0]
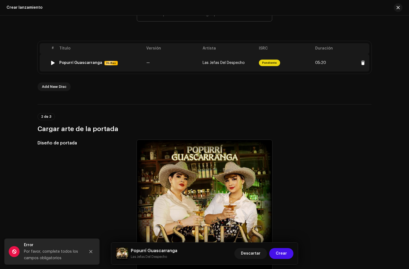
click at [81, 64] on div "Popurrí Guascarranga" at bounding box center [80, 63] width 43 height 4
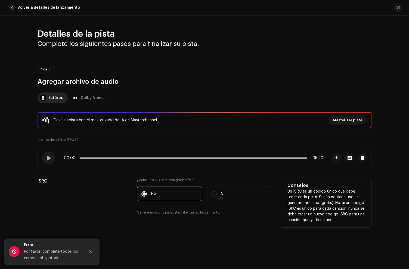
scroll to position [205, 0]
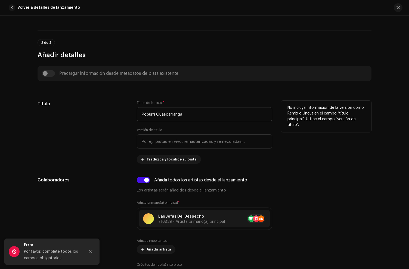
drag, startPoint x: 181, startPoint y: 126, endPoint x: 167, endPoint y: 117, distance: 17.0
click at [181, 125] on div "Título de la pista * Popurrí Guascarranga Versión del título Traduzca y locali…" at bounding box center [204, 132] width 135 height 63
click at [167, 117] on input "Popurrí Guascarranga" at bounding box center [204, 114] width 135 height 14
click at [141, 116] on input "Popurrí Guascarranga" at bounding box center [204, 114] width 135 height 14
click at [187, 118] on input "Popurrí Guascarranga" at bounding box center [204, 114] width 135 height 14
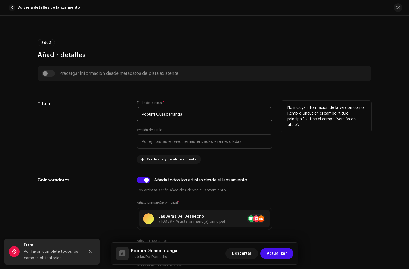
drag, startPoint x: 193, startPoint y: 117, endPoint x: 116, endPoint y: 107, distance: 77.9
click at [116, 107] on div "Título Título de la pista * Popurrí Guascarranga Versión del título Traduzca y…" at bounding box center [205, 132] width 334 height 63
paste input "í"
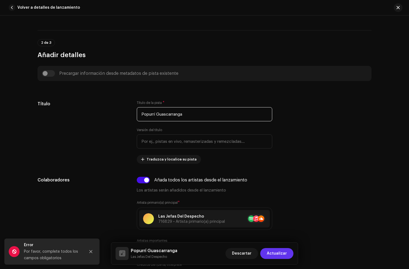
type input "Popurrí Guascarranga"
click at [271, 252] on span "Actualizar" at bounding box center [277, 253] width 20 height 11
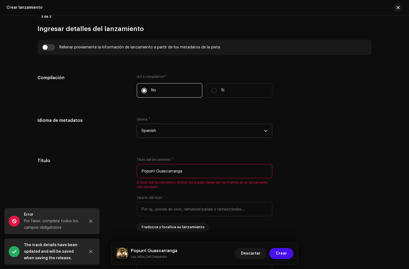
scroll to position [381, 0]
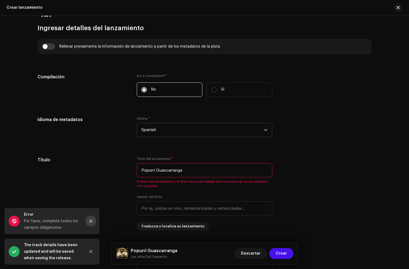
click at [90, 221] on icon "Close" at bounding box center [91, 221] width 4 height 4
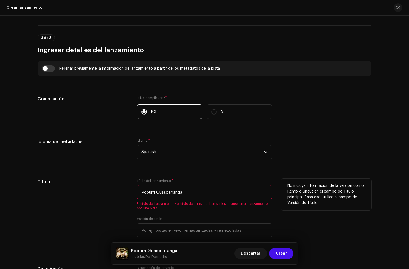
scroll to position [420, 0]
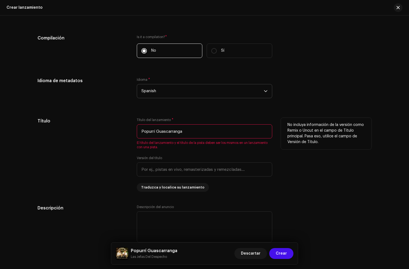
click at [153, 135] on input "Popurrí Guascarranga" at bounding box center [204, 131] width 135 height 14
click at [174, 132] on input "Popurrí Guascarranga" at bounding box center [204, 131] width 135 height 14
click at [165, 135] on input "Popurrí Guascarranga" at bounding box center [204, 131] width 135 height 14
drag, startPoint x: 190, startPoint y: 134, endPoint x: 157, endPoint y: 133, distance: 32.9
click at [189, 134] on input "Popurrí Guascarranga" at bounding box center [204, 131] width 135 height 14
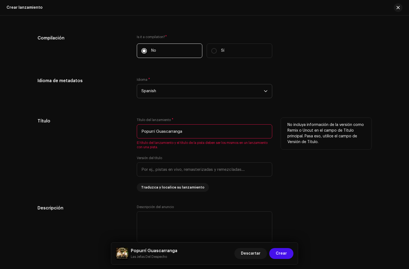
click at [141, 132] on input "Popurrí Guascarranga" at bounding box center [204, 131] width 135 height 14
click at [166, 134] on input "Popurrí Guascarranga" at bounding box center [204, 131] width 135 height 14
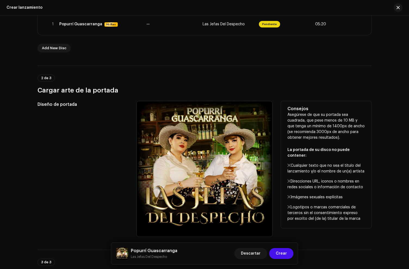
scroll to position [58, 0]
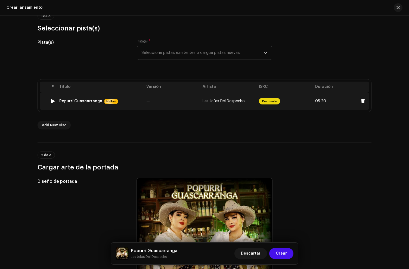
click at [78, 103] on div "Popurrí Guascarranga Hi-Res" at bounding box center [100, 101] width 83 height 5
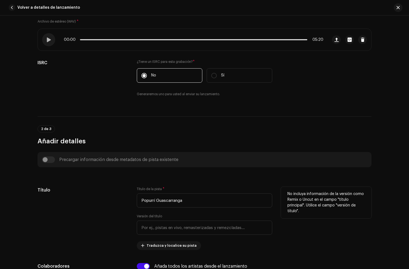
scroll to position [197, 0]
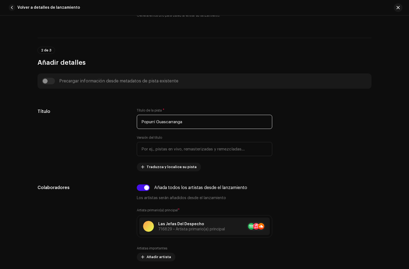
drag, startPoint x: 221, startPoint y: 125, endPoint x: 20, endPoint y: 104, distance: 201.9
click at [20, 104] on div "Detalles de la pista Complete los siguientes pasos para finalizar su pista. 1 d…" at bounding box center [204, 143] width 409 height 254
click at [289, 252] on button "Actualizar" at bounding box center [276, 253] width 33 height 11
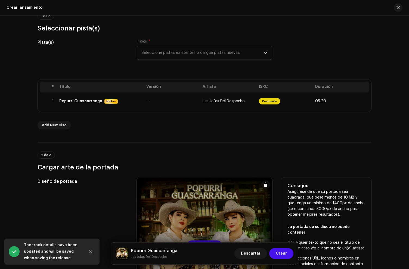
scroll to position [354, 0]
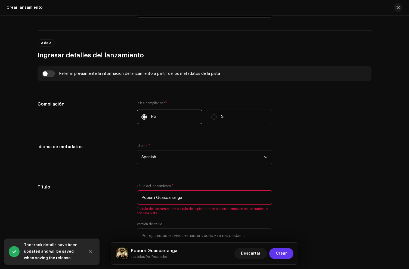
click at [283, 251] on span "Crear" at bounding box center [281, 253] width 11 height 11
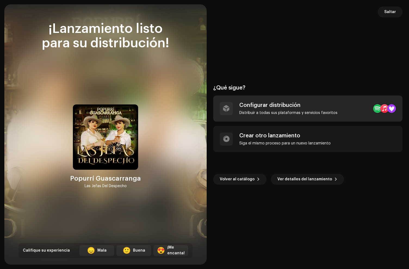
click at [263, 108] on div "Configurar distribución Distribuir a todas sus plataformas y servicios favoritos" at bounding box center [288, 108] width 98 height 13
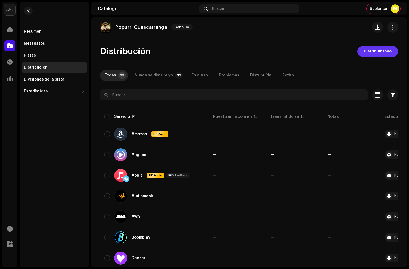
click at [378, 47] on span "Distribuir todo" at bounding box center [378, 51] width 28 height 11
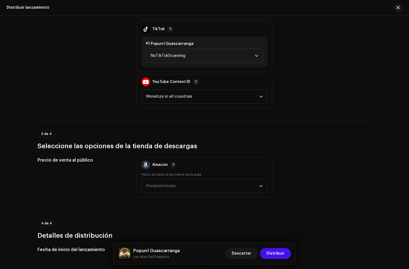
scroll to position [836, 0]
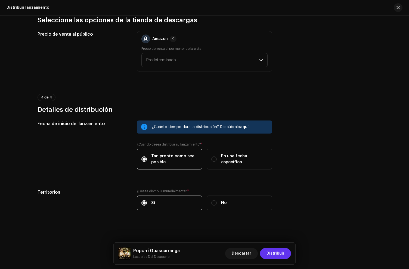
click at [278, 252] on span "Distribuir" at bounding box center [276, 253] width 18 height 11
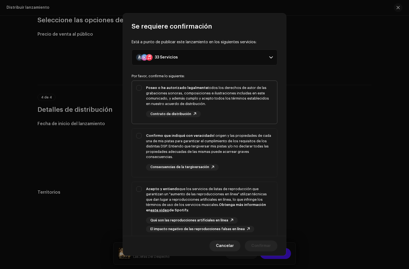
click at [227, 92] on div "Poseo o he autorizado legalmente todos los derechos de autor de las grabaciones…" at bounding box center [209, 95] width 127 height 21
checkbox input "true"
click at [245, 161] on div "Confirmo que indiqué con veracidad el origen y las propiedades de cada una de m…" at bounding box center [209, 152] width 127 height 38
checkbox input "true"
click at [245, 194] on div "Acepto y entiendo que los servicios de listas de reproducción que garantizan un…" at bounding box center [209, 199] width 127 height 27
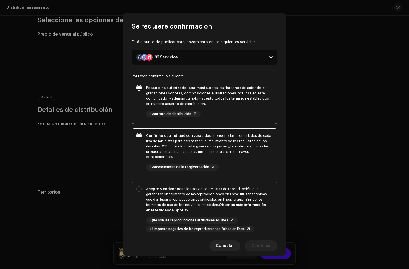
checkbox input "true"
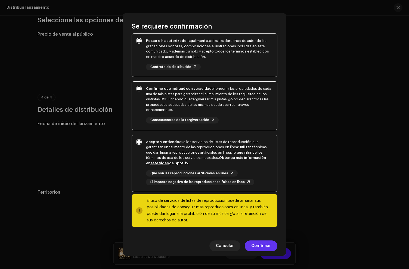
click at [255, 245] on span "Confirmar" at bounding box center [261, 245] width 20 height 11
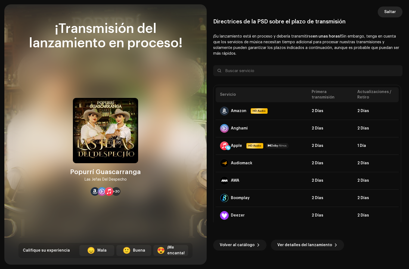
click at [390, 13] on span "Saltar" at bounding box center [390, 12] width 12 height 11
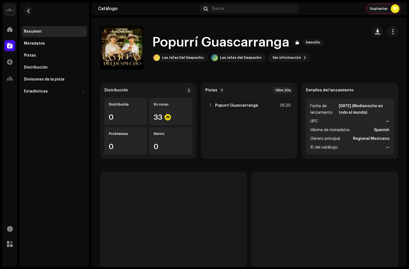
click at [388, 10] on div "Suplantar M" at bounding box center [384, 9] width 34 height 10
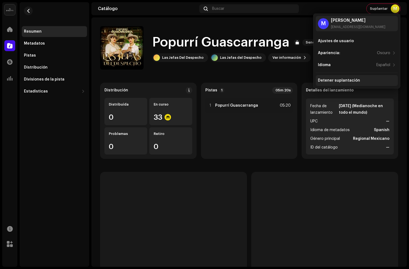
click at [337, 79] on div "Detener suplantación" at bounding box center [339, 80] width 42 height 4
